Goal: Task Accomplishment & Management: Complete application form

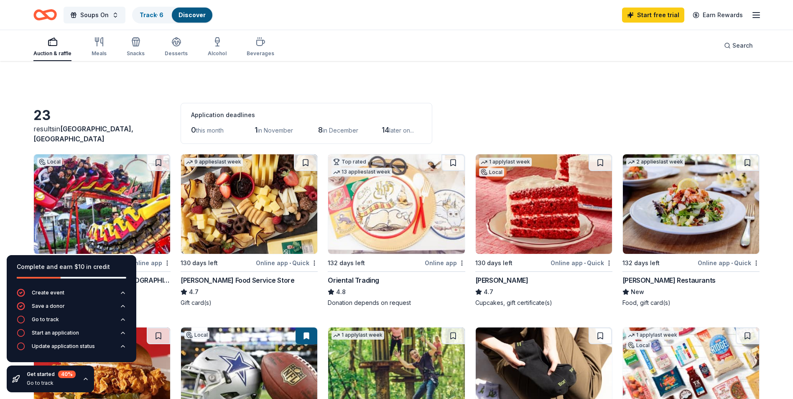
scroll to position [598, 0]
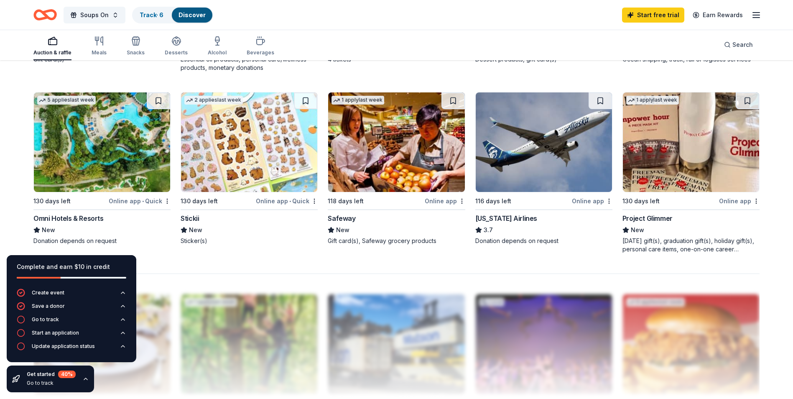
click at [510, 225] on div "[US_STATE] Airlines 3.7 Donation depends on request" at bounding box center [543, 229] width 137 height 32
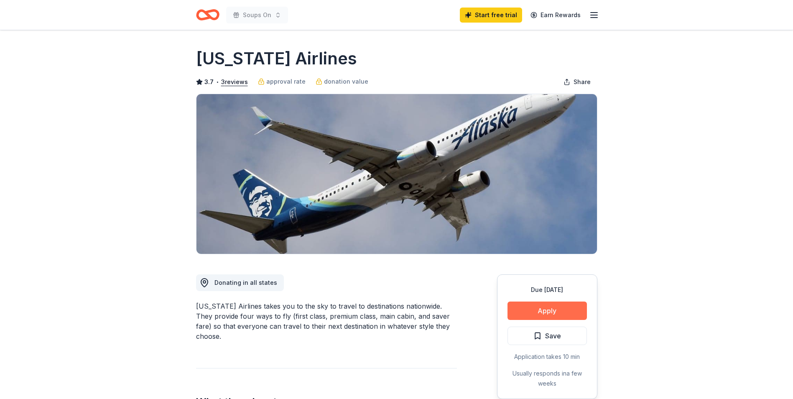
click at [539, 312] on button "Apply" at bounding box center [547, 310] width 79 height 18
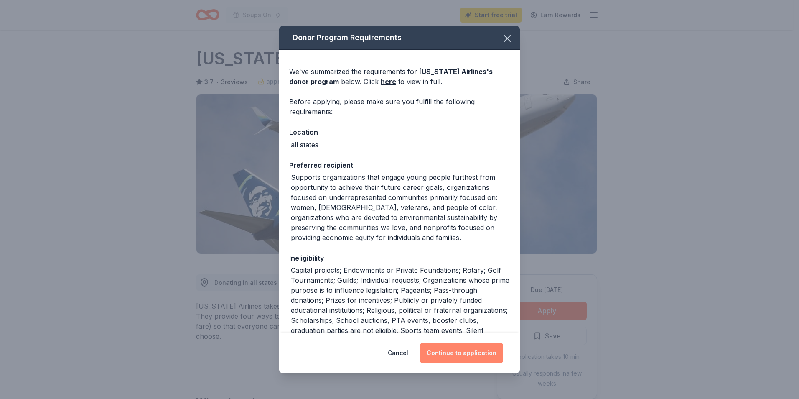
click at [458, 353] on button "Continue to application" at bounding box center [461, 353] width 83 height 20
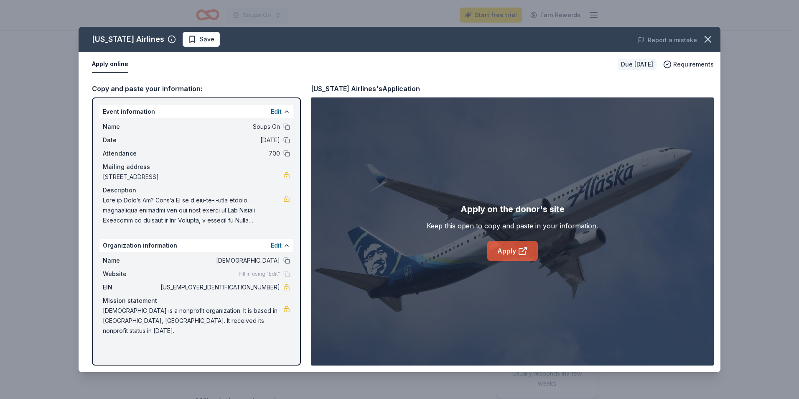
click at [517, 248] on link "Apply" at bounding box center [513, 251] width 51 height 20
click at [506, 247] on link "Apply" at bounding box center [513, 251] width 51 height 20
